Goal: Register for event/course

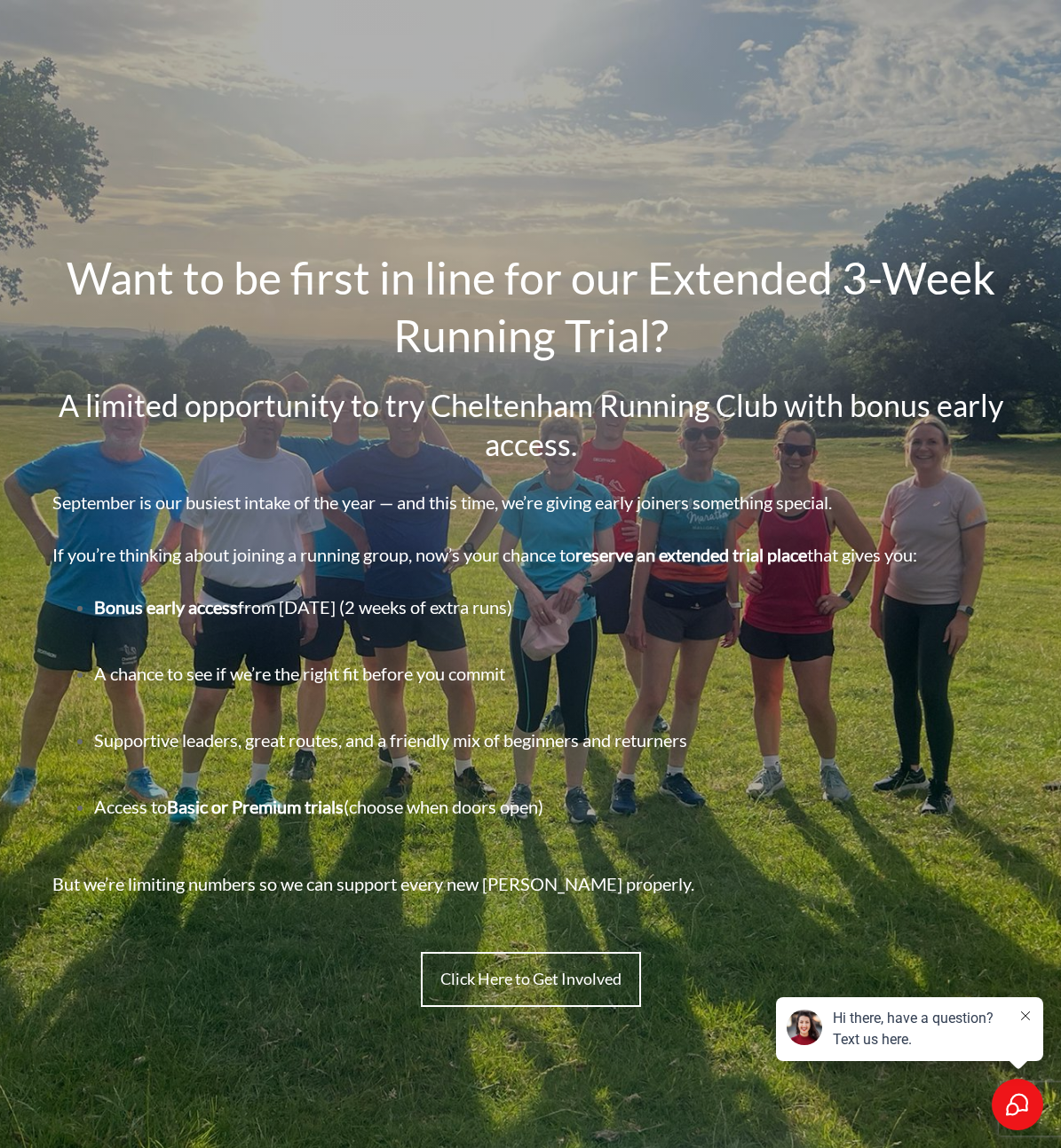
click at [491, 978] on span "Click Here to Get Involved" at bounding box center [530, 979] width 181 height 20
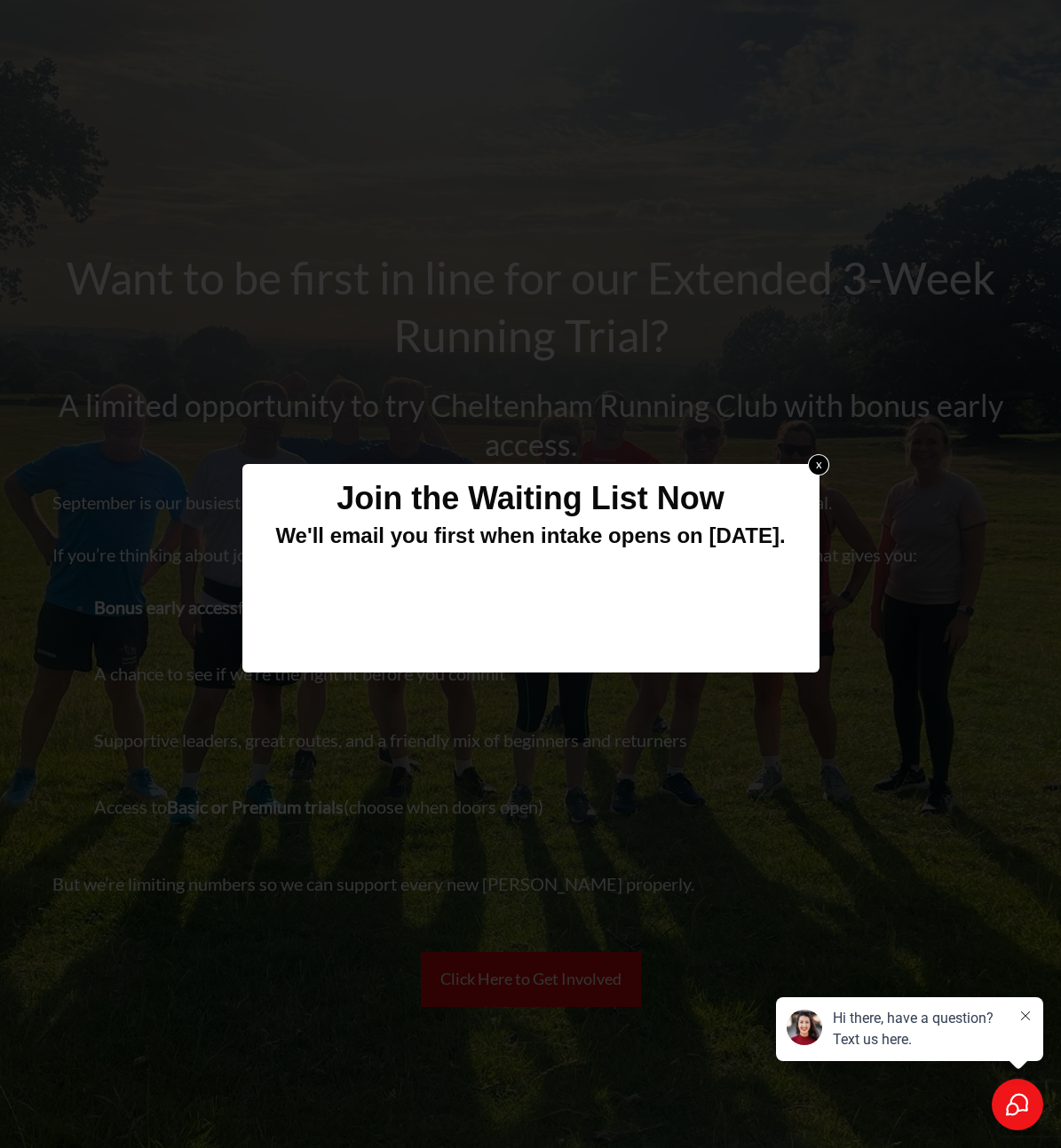
click at [816, 464] on link "x" at bounding box center [817, 464] width 22 height 22
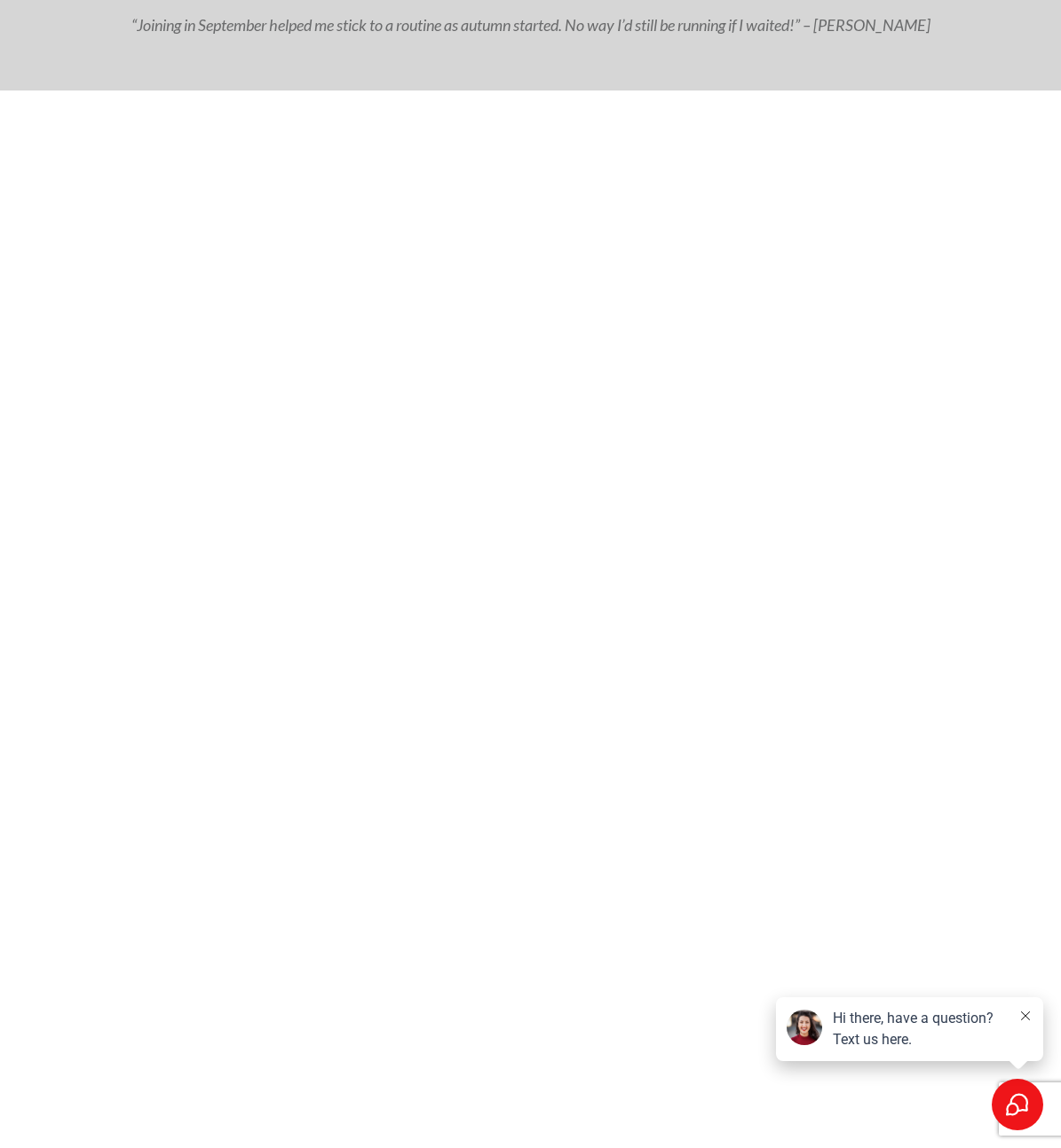
scroll to position [1409, 0]
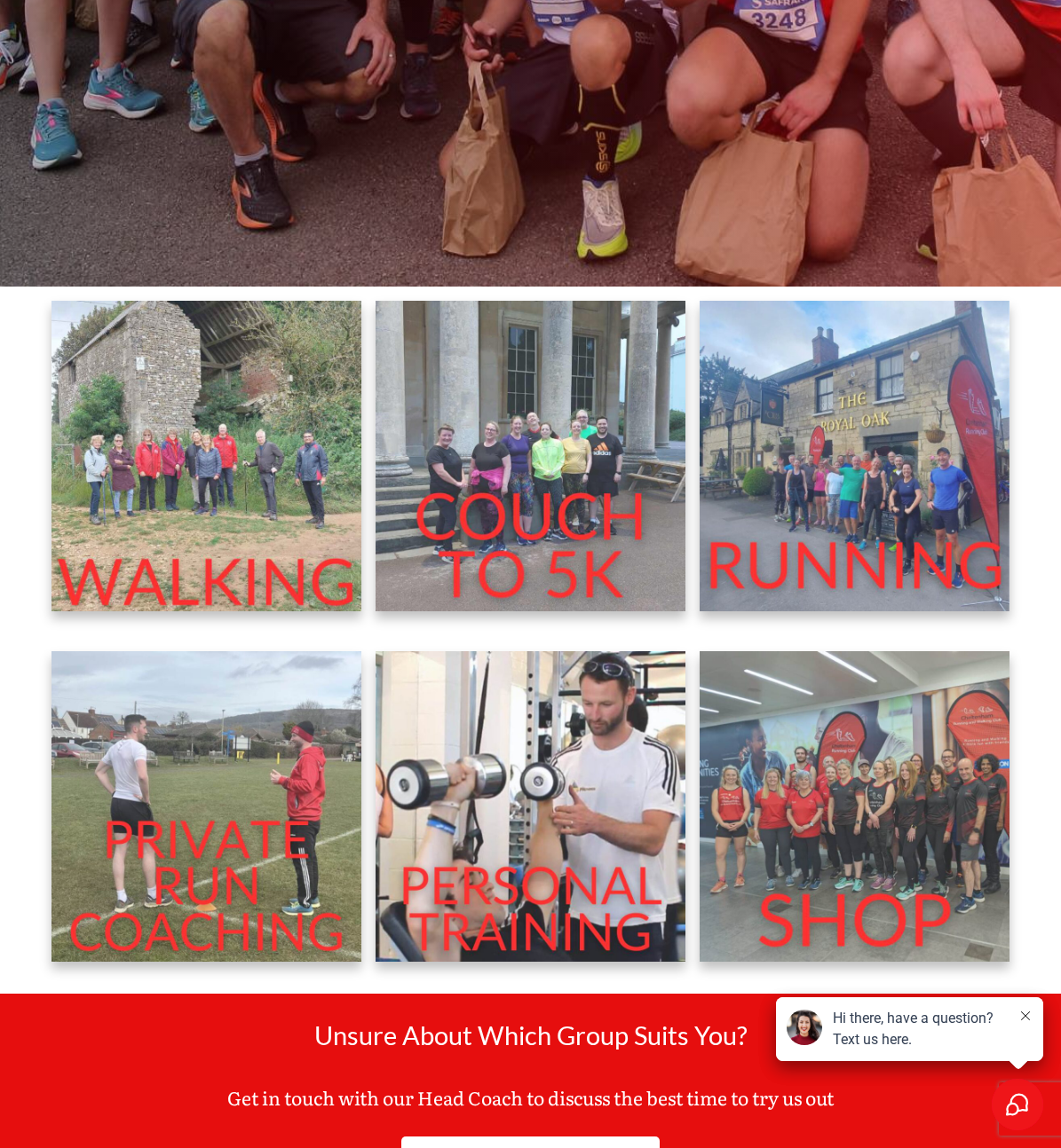
scroll to position [731, 0]
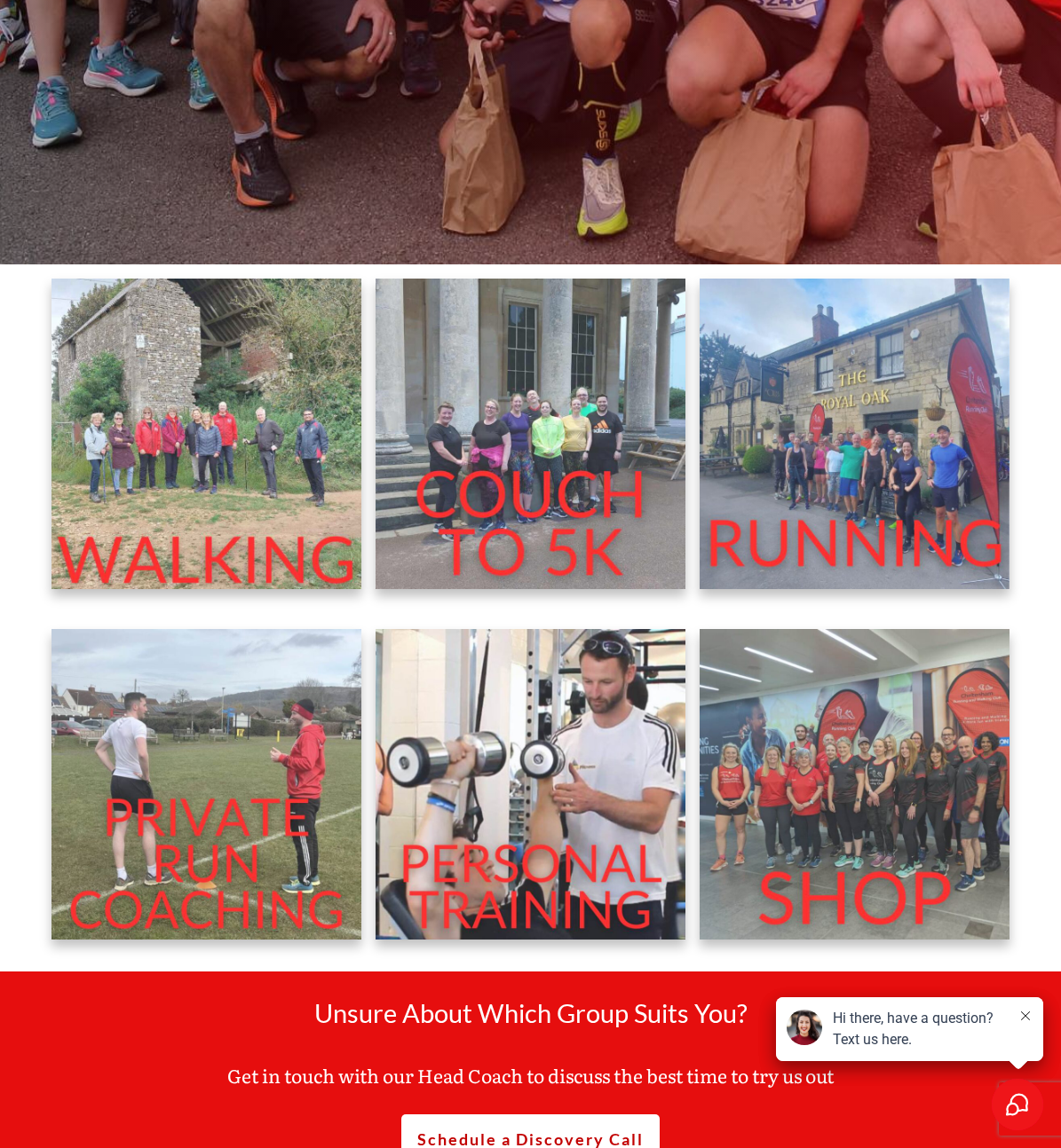
click at [894, 457] on img at bounding box center [855, 433] width 310 height 310
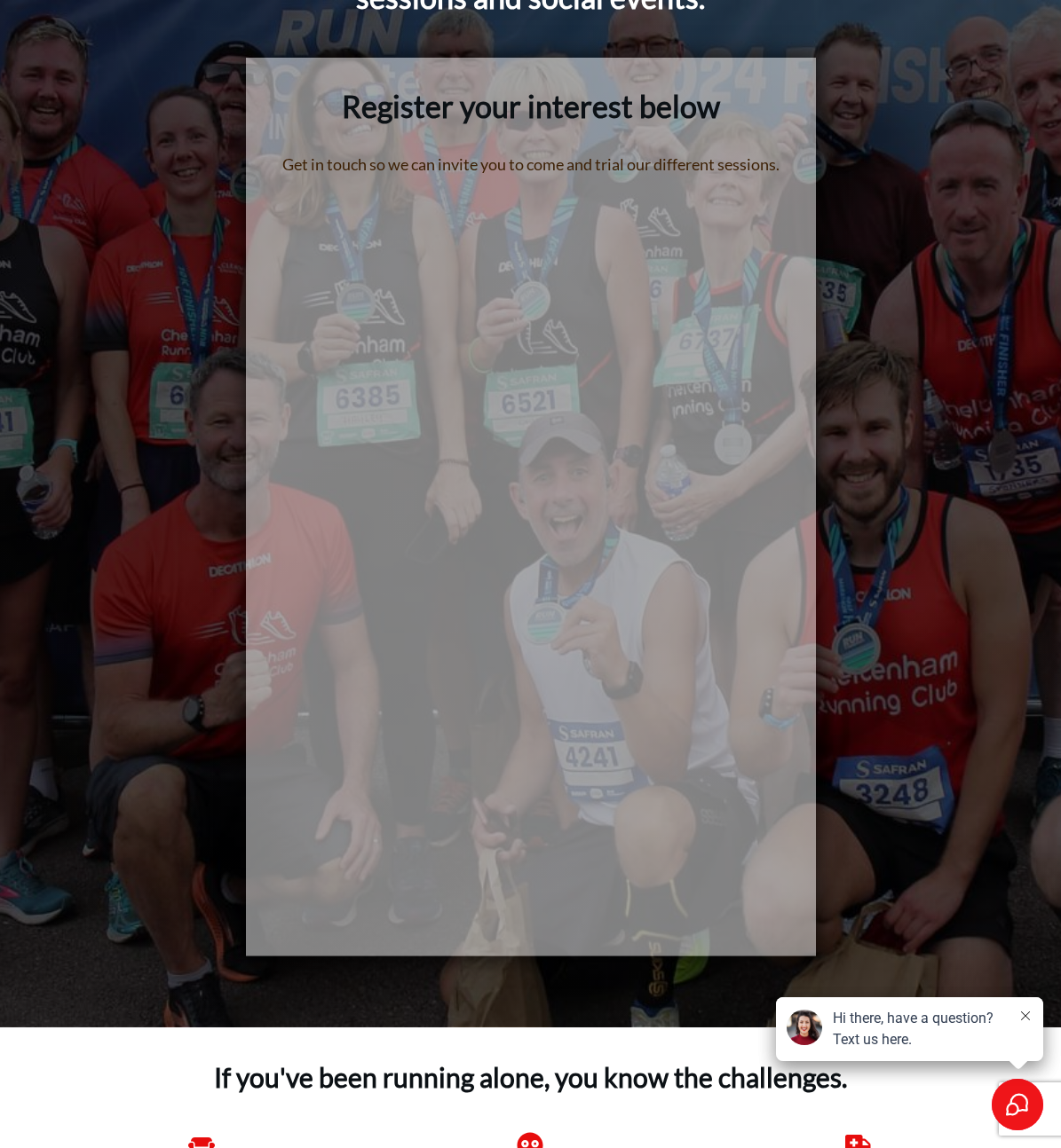
scroll to position [293, 0]
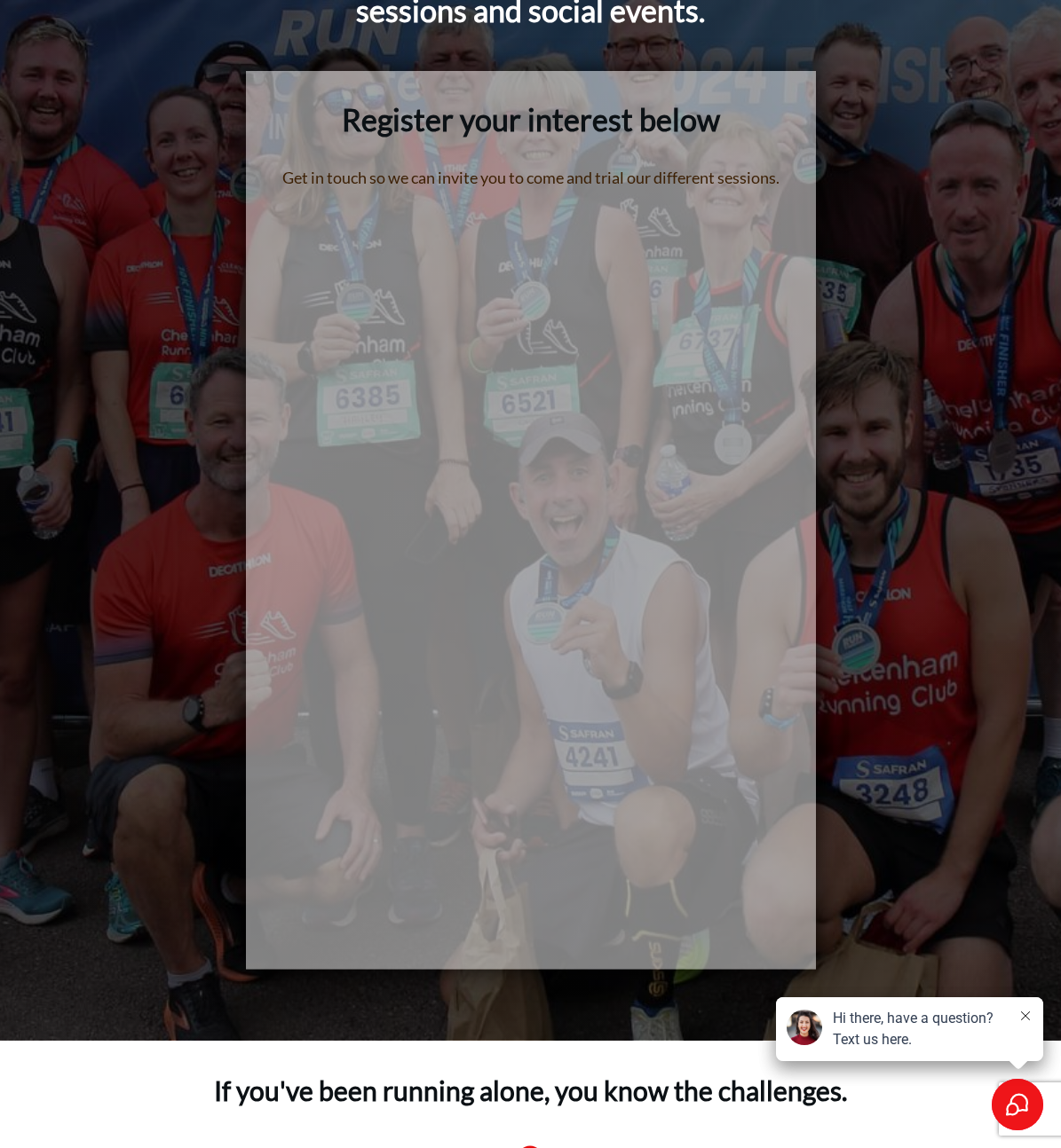
click at [870, 428] on div "Try some runs with us Get your mojo back fast with our group club runs, interva…" at bounding box center [530, 425] width 958 height 1124
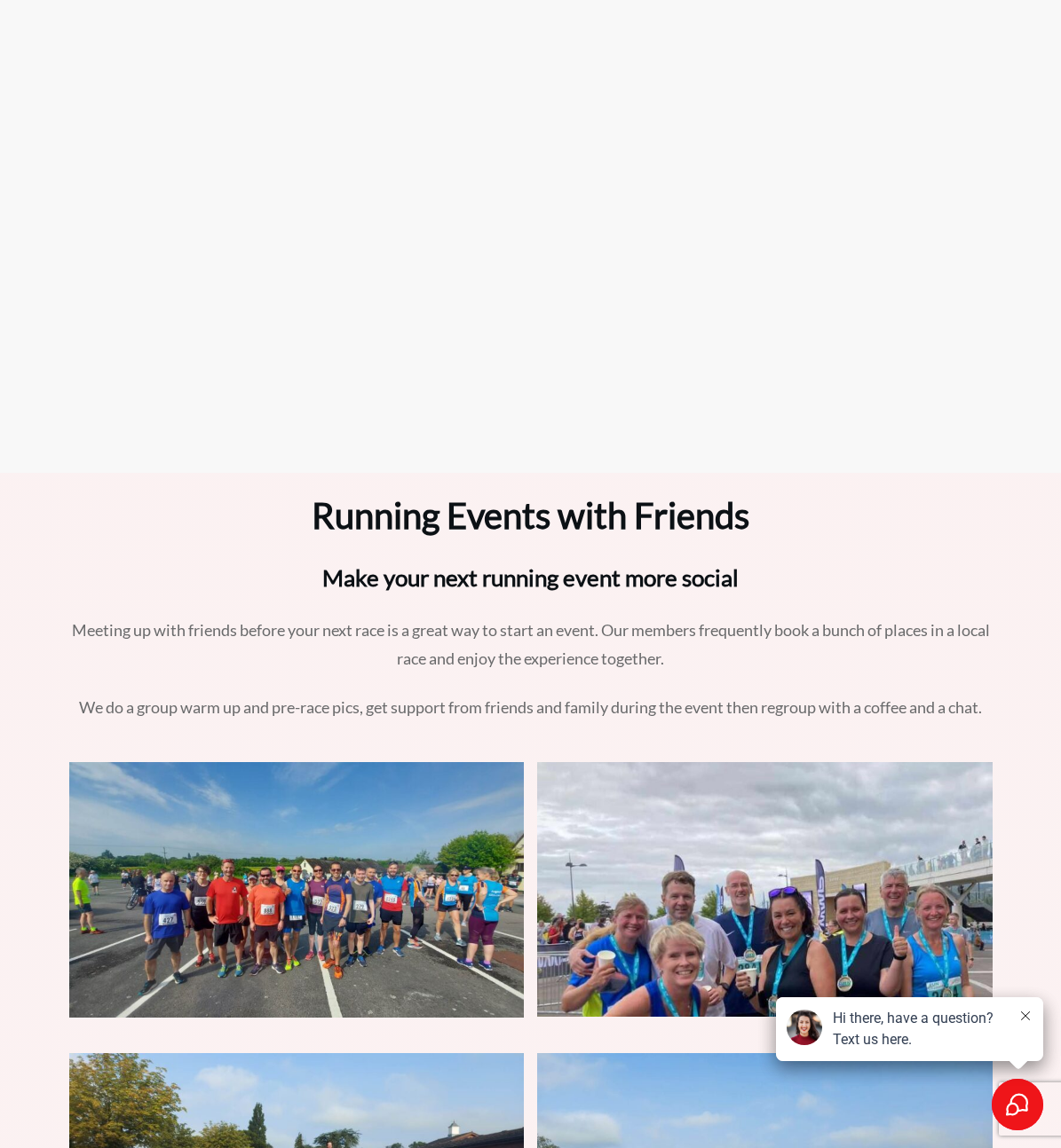
scroll to position [5662, 0]
